Goal: Transaction & Acquisition: Purchase product/service

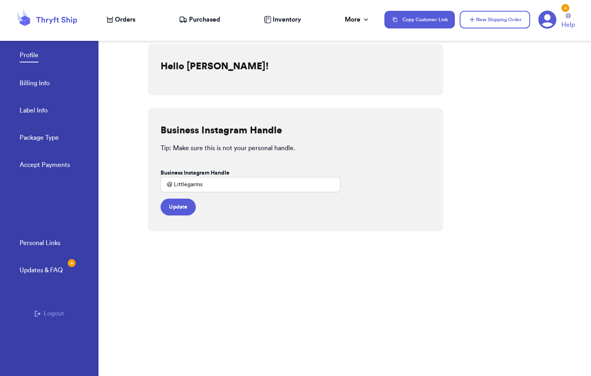
click at [125, 25] on nav "Orders Purchased Inventory More Stats Completed Orders Payments Payouts Copy Cu…" at bounding box center [344, 19] width 492 height 26
click at [129, 20] on span "Orders" at bounding box center [125, 20] width 20 height 10
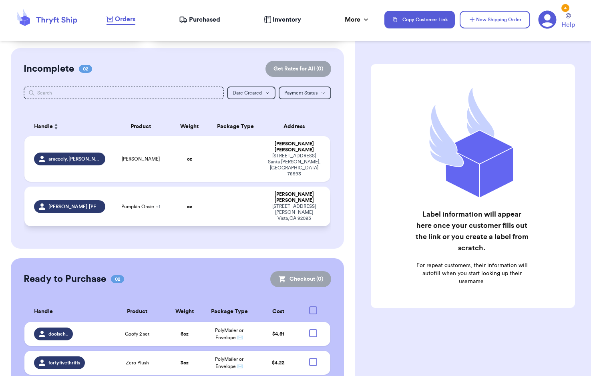
scroll to position [54, 0]
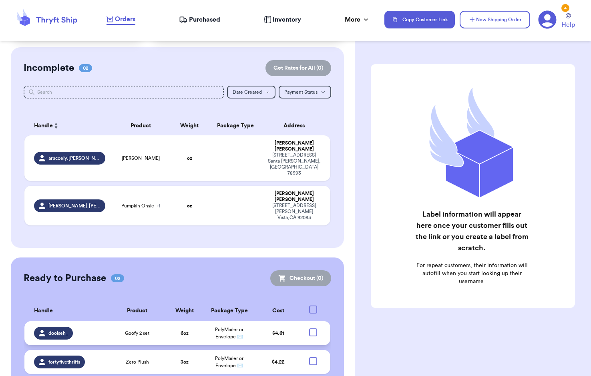
click at [311, 321] on td at bounding box center [316, 333] width 30 height 24
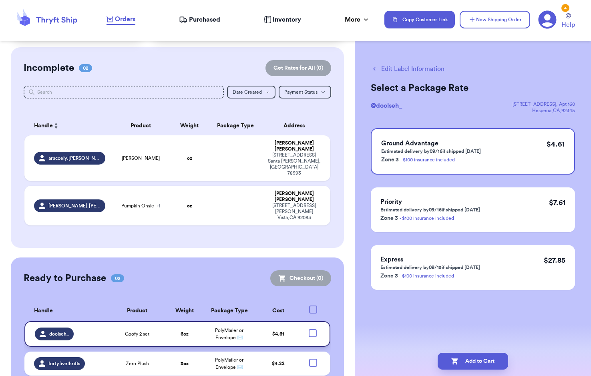
click at [309, 329] on div at bounding box center [313, 333] width 8 height 8
click at [312, 329] on input "checkbox" at bounding box center [312, 329] width 0 height 0
checkbox input "true"
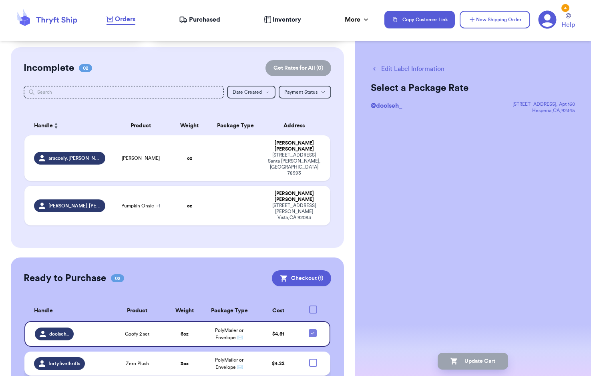
click at [309, 359] on div at bounding box center [313, 363] width 8 height 8
click at [313, 358] on input "checkbox" at bounding box center [313, 358] width 0 height 0
checkbox input "true"
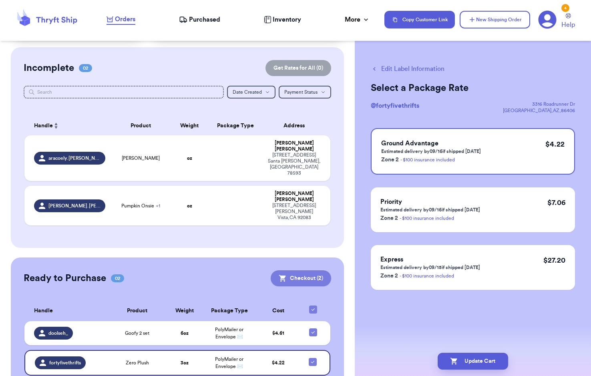
click at [297, 270] on button "Checkout ( 2 )" at bounding box center [301, 278] width 60 height 16
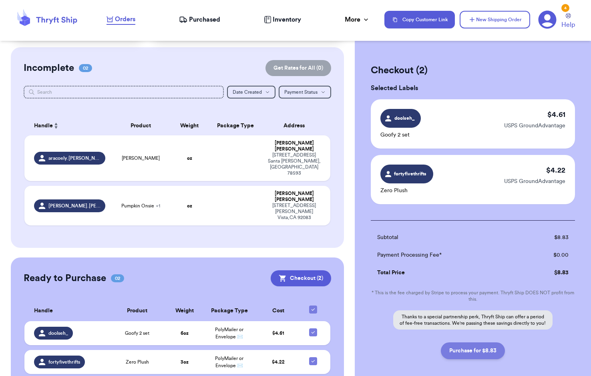
click at [462, 352] on button "Purchase for $8.83" at bounding box center [473, 350] width 64 height 17
checkbox input "false"
checkbox input "true"
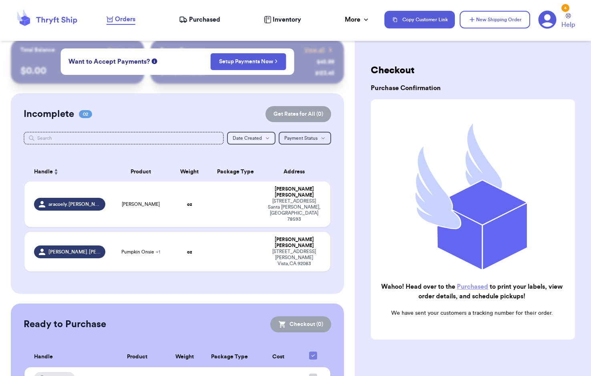
scroll to position [0, 0]
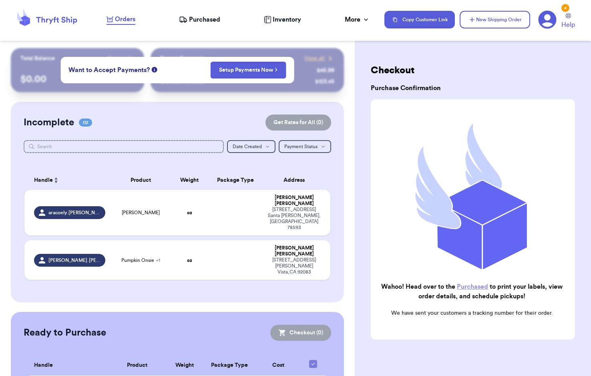
click at [196, 20] on span "Purchased" at bounding box center [204, 20] width 31 height 10
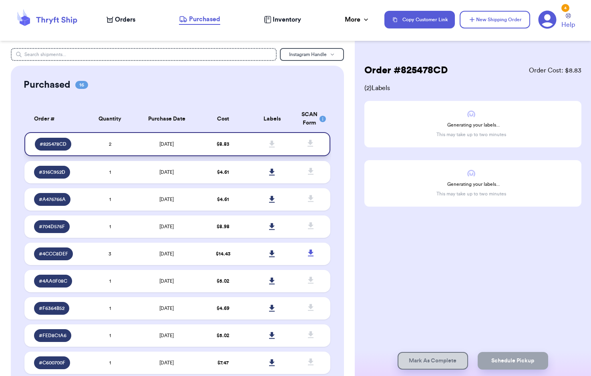
click at [241, 144] on td "$ 8.83" at bounding box center [223, 144] width 49 height 24
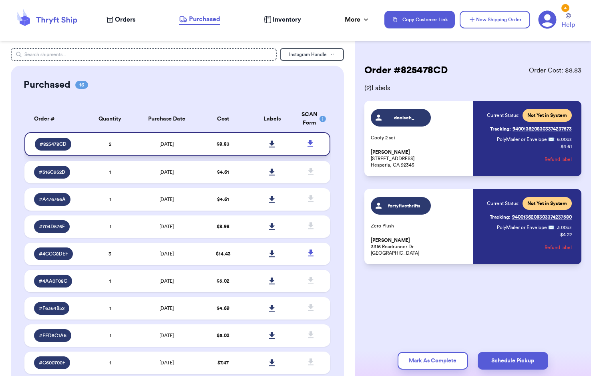
click at [270, 144] on icon at bounding box center [272, 144] width 6 height 7
